Goal: Task Accomplishment & Management: Manage account settings

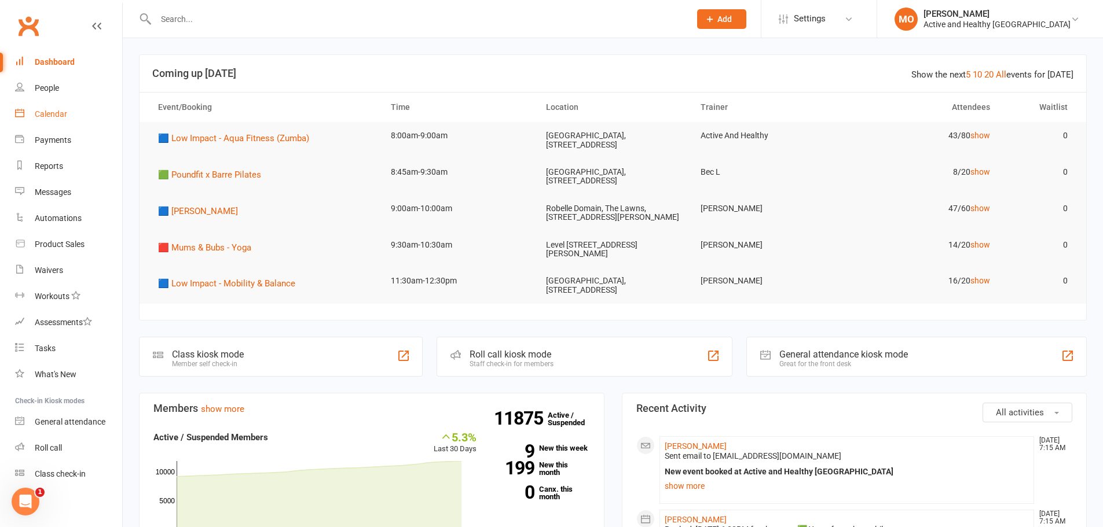
click at [41, 117] on div "Calendar" at bounding box center [51, 113] width 32 height 9
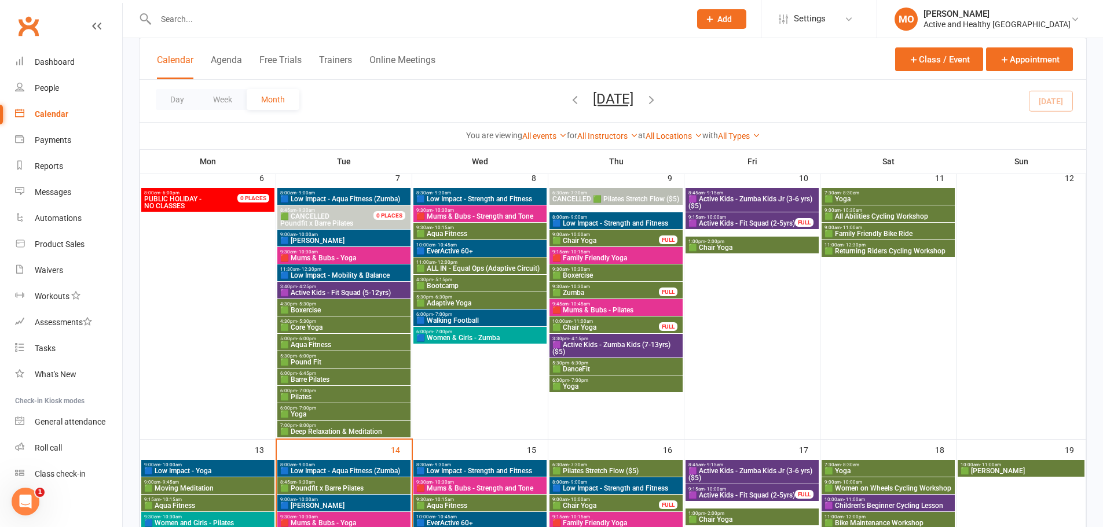
scroll to position [232, 0]
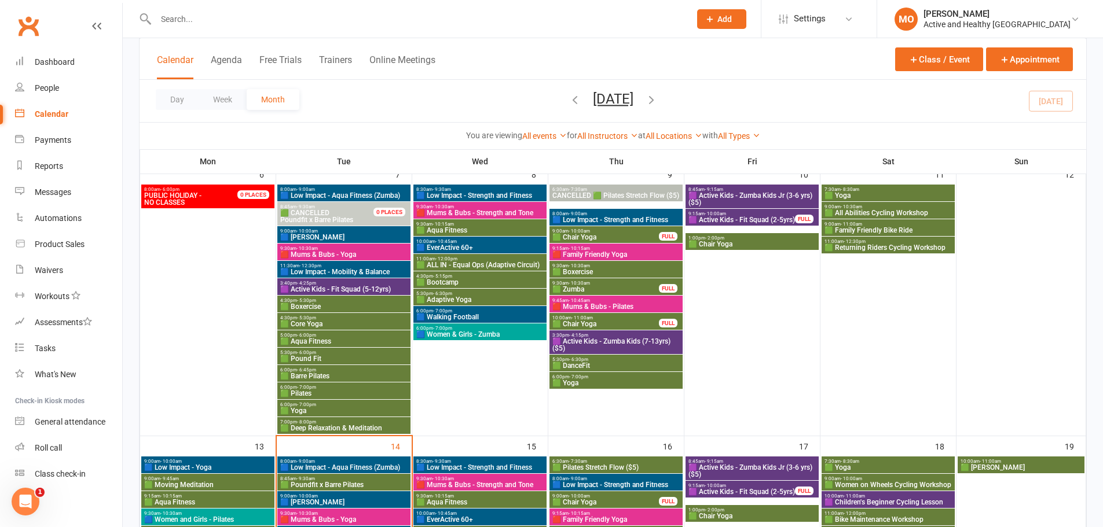
click at [355, 465] on span "🟦 Low Impact - Aqua Fitness (Zumba)" at bounding box center [344, 467] width 128 height 7
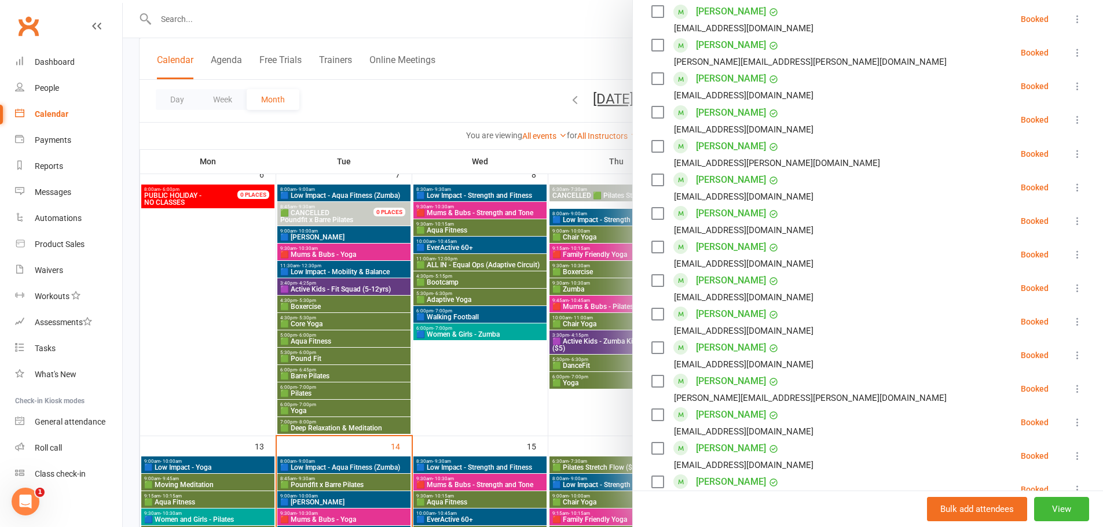
scroll to position [637, 0]
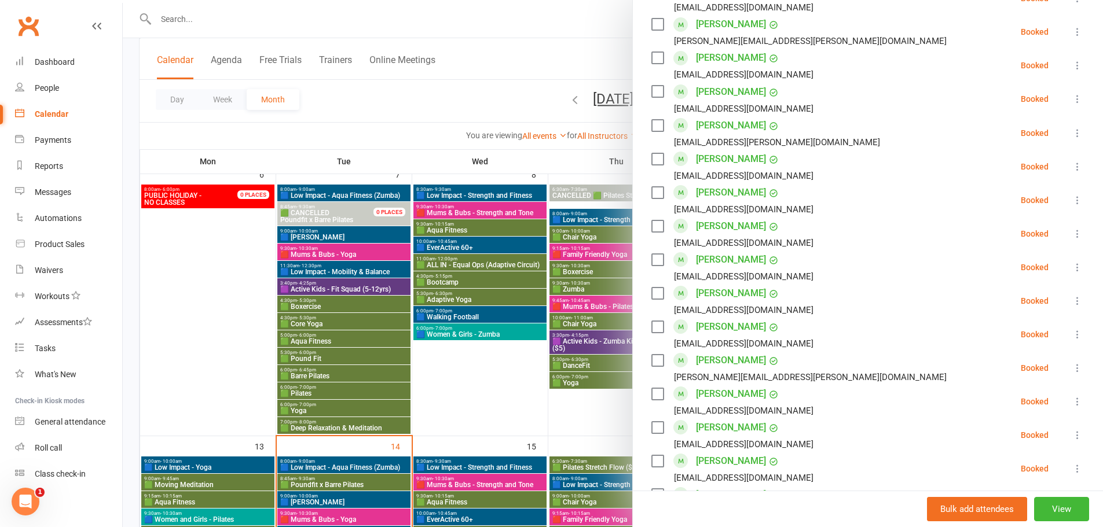
click at [1071, 365] on icon at bounding box center [1077, 368] width 12 height 12
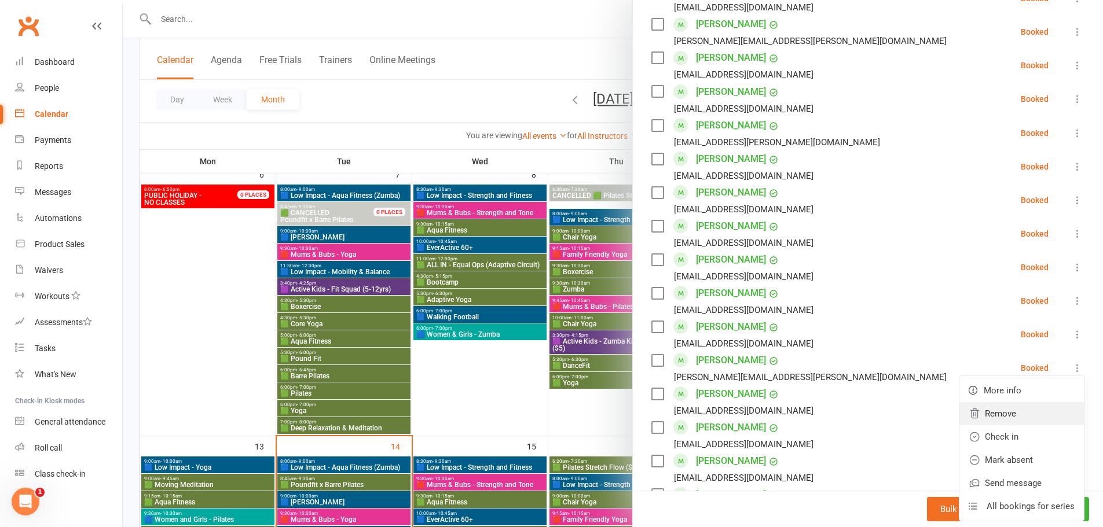
click at [1022, 410] on link "Remove" at bounding box center [1021, 413] width 124 height 23
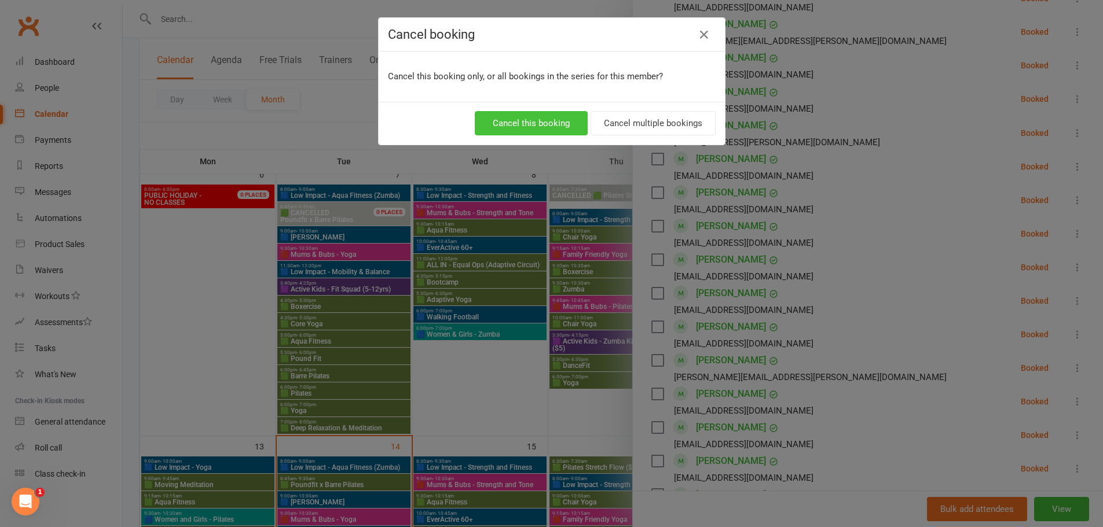
click at [518, 120] on button "Cancel this booking" at bounding box center [531, 123] width 113 height 24
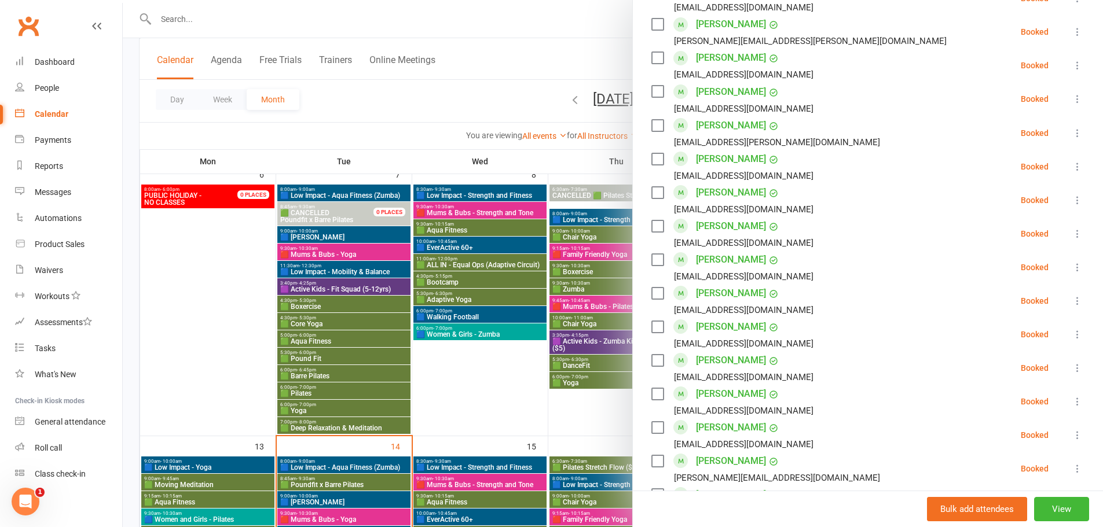
click at [293, 13] on div at bounding box center [613, 263] width 980 height 527
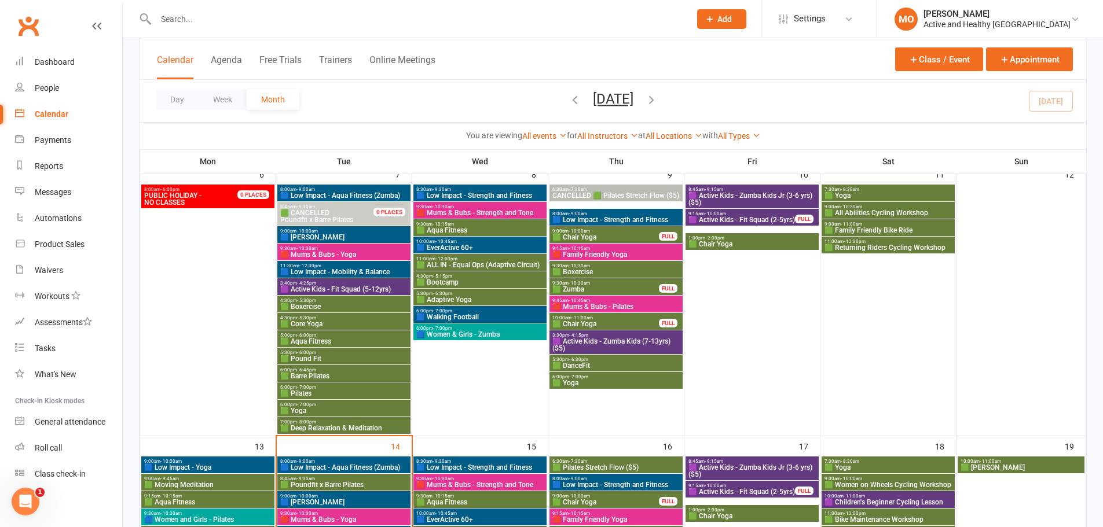
click at [256, 17] on input "text" at bounding box center [417, 19] width 530 height 16
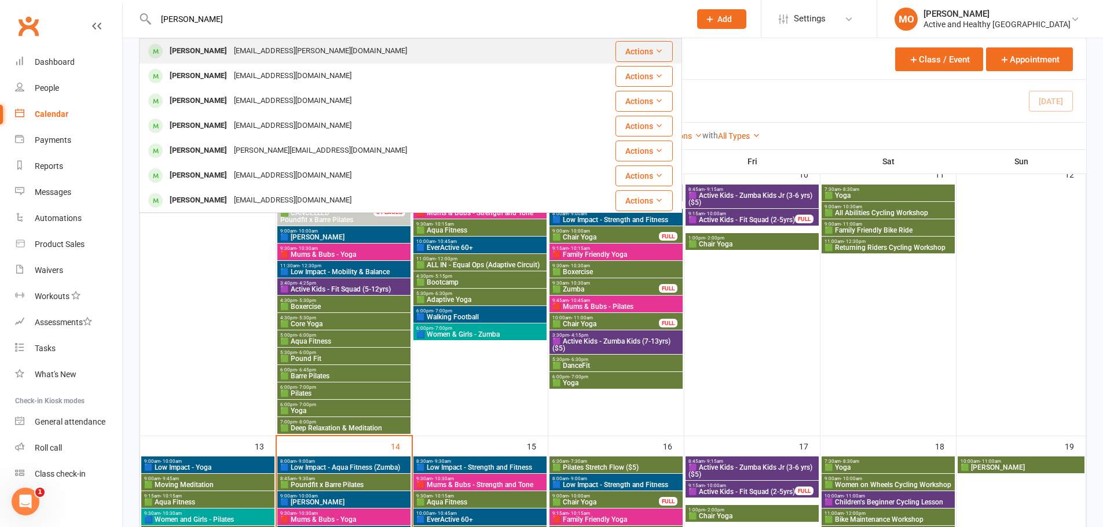
type input "[PERSON_NAME]"
click at [254, 50] on div "[EMAIL_ADDRESS][PERSON_NAME][DOMAIN_NAME]" at bounding box center [320, 51] width 180 height 17
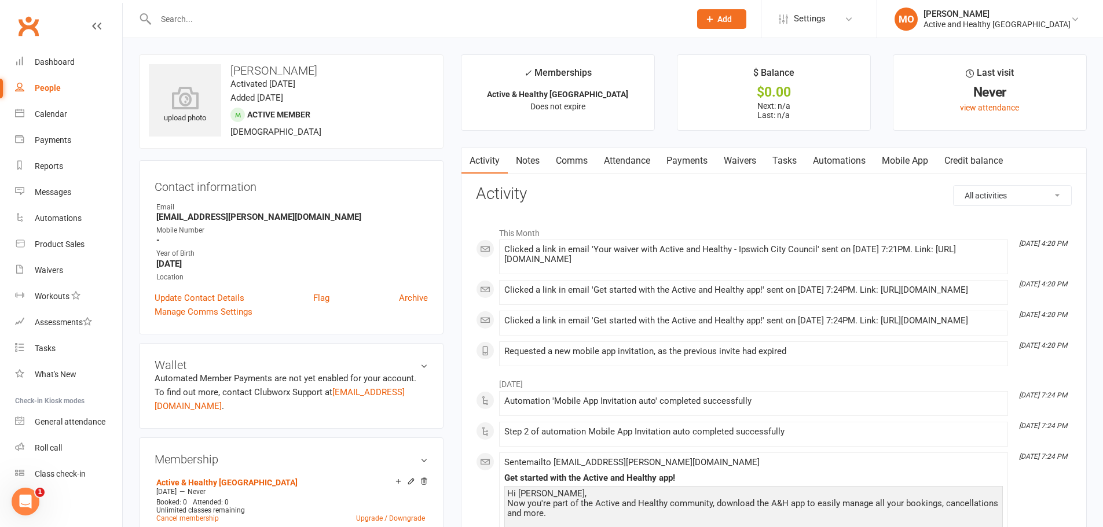
click at [921, 160] on link "Mobile App" at bounding box center [904, 161] width 63 height 27
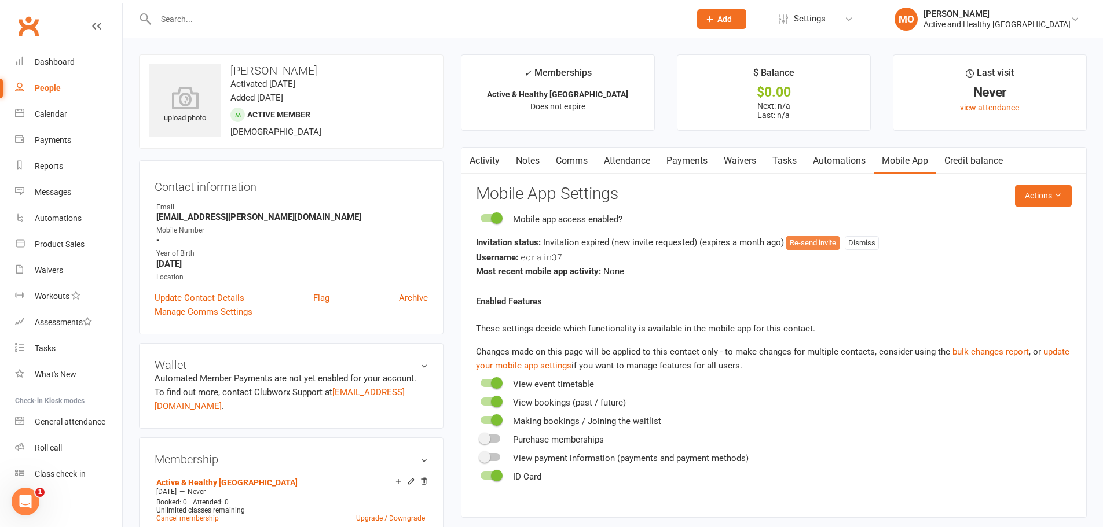
click at [796, 246] on button "Re-send invite" at bounding box center [812, 243] width 53 height 14
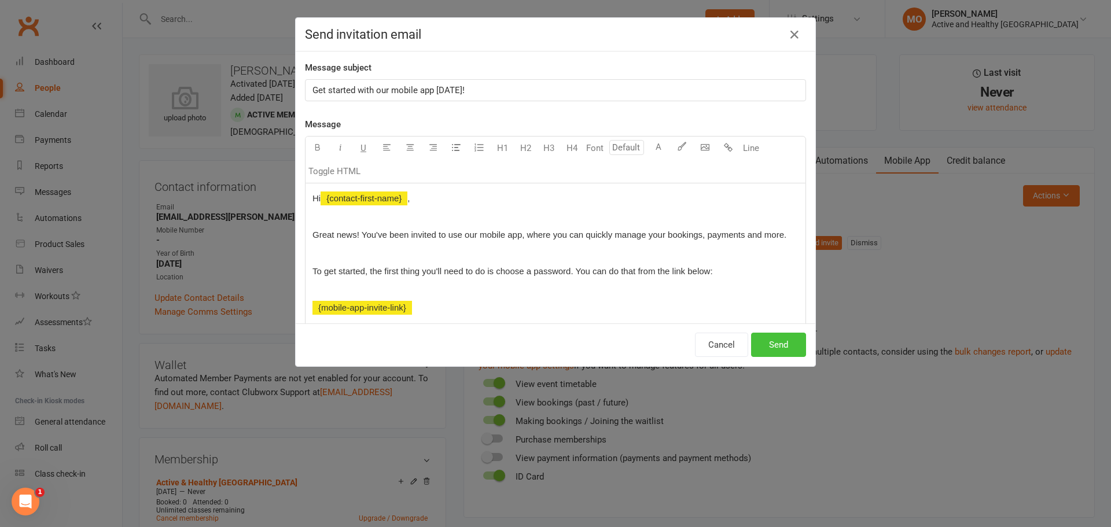
click at [784, 347] on button "Send" at bounding box center [778, 345] width 55 height 24
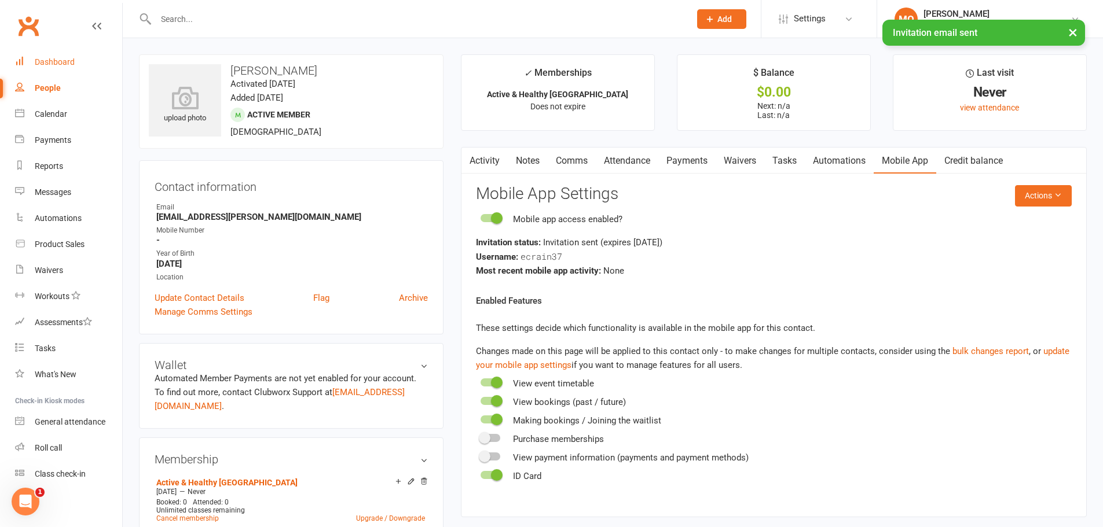
click at [53, 64] on div "Dashboard" at bounding box center [55, 61] width 40 height 9
